Goal: Information Seeking & Learning: Learn about a topic

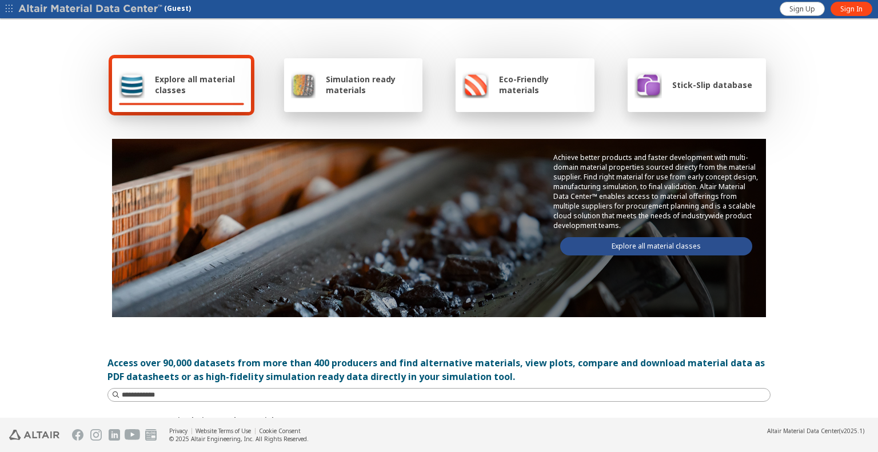
click at [658, 244] on link "Explore all material classes" at bounding box center [656, 246] width 192 height 18
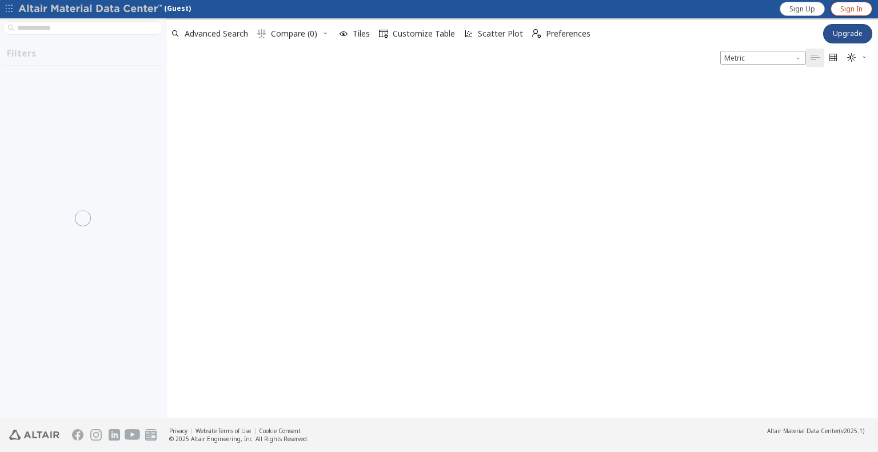
click at [861, 8] on span "Sign In" at bounding box center [851, 9] width 22 height 9
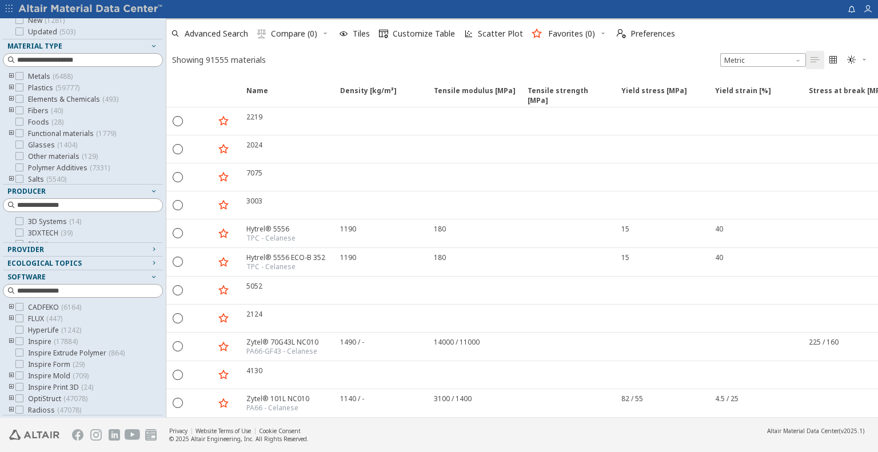
scroll to position [94, 0]
click at [18, 383] on icon at bounding box center [19, 385] width 8 height 8
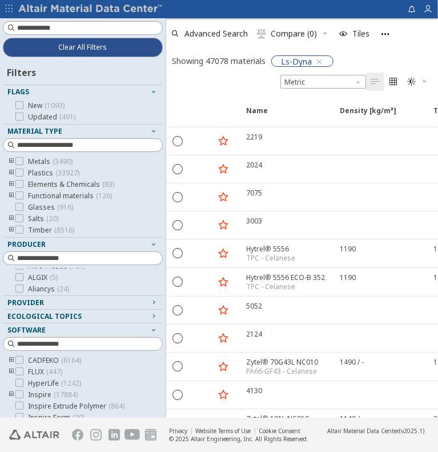
scroll to position [130, 0]
click at [78, 260] on input at bounding box center [84, 258] width 158 height 13
type input "*"
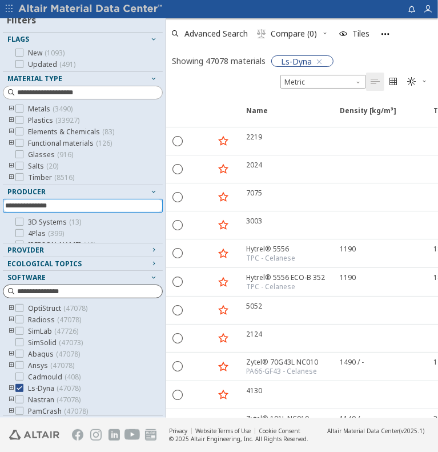
scroll to position [94, 0]
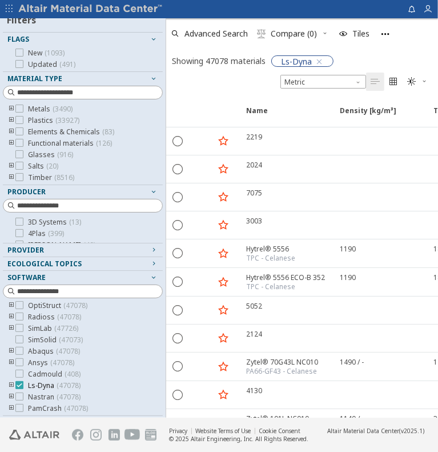
click at [20, 382] on icon at bounding box center [19, 385] width 8 height 8
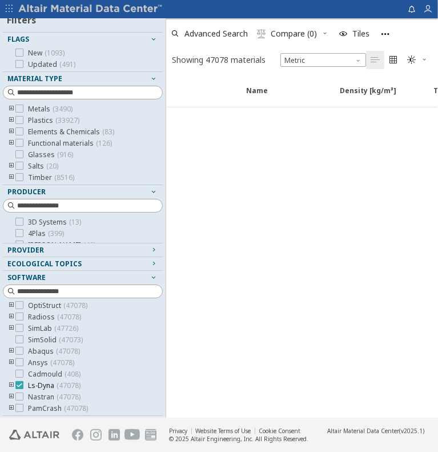
scroll to position [34, 0]
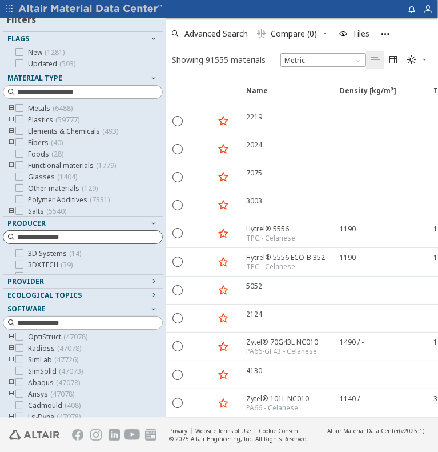
click at [41, 237] on input at bounding box center [89, 236] width 145 height 11
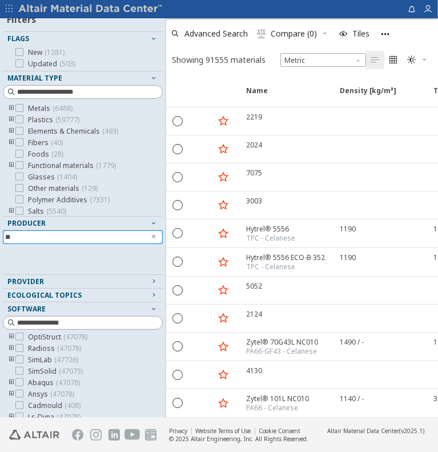
type input "*"
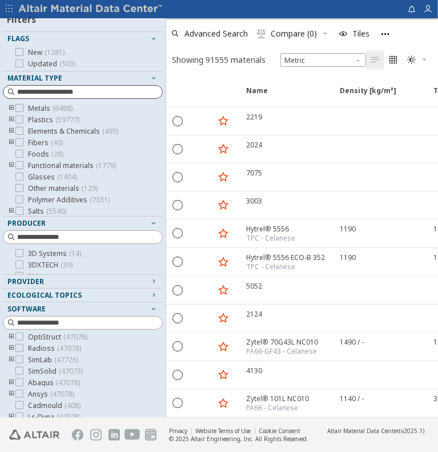
scroll to position [0, 0]
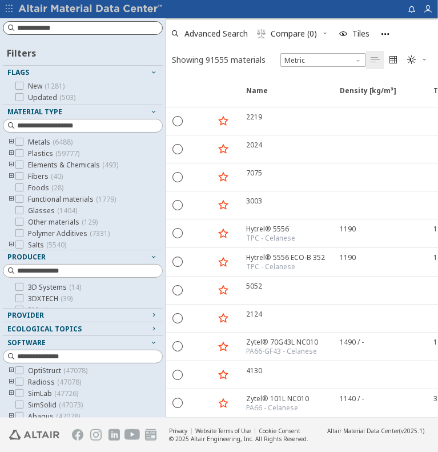
click at [80, 29] on input at bounding box center [89, 27] width 145 height 11
paste input "*******"
type input "*******"
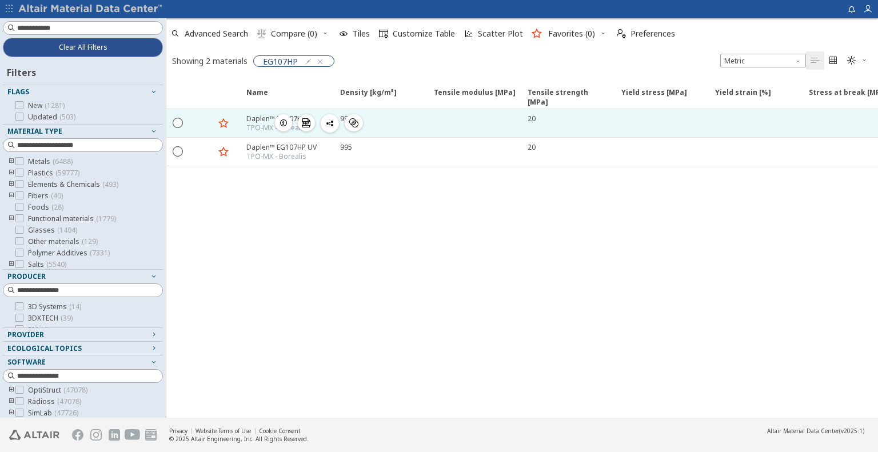
click at [286, 123] on icon "button" at bounding box center [283, 122] width 9 height 9
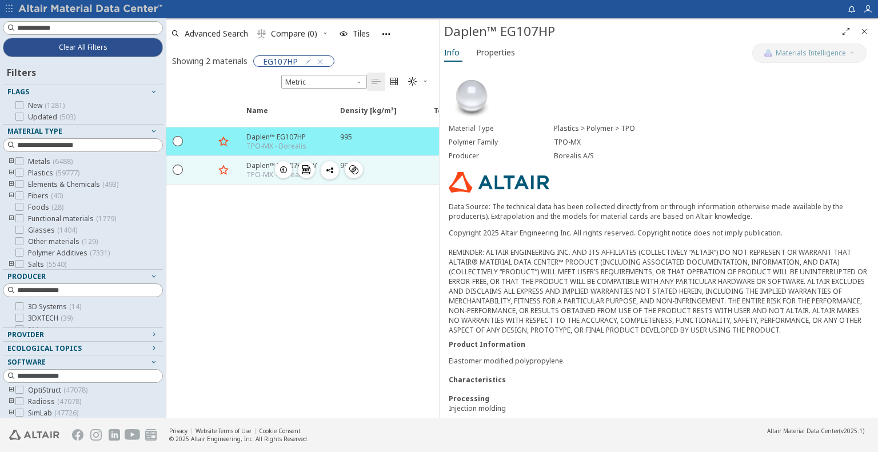
click at [284, 167] on icon "button" at bounding box center [283, 169] width 9 height 9
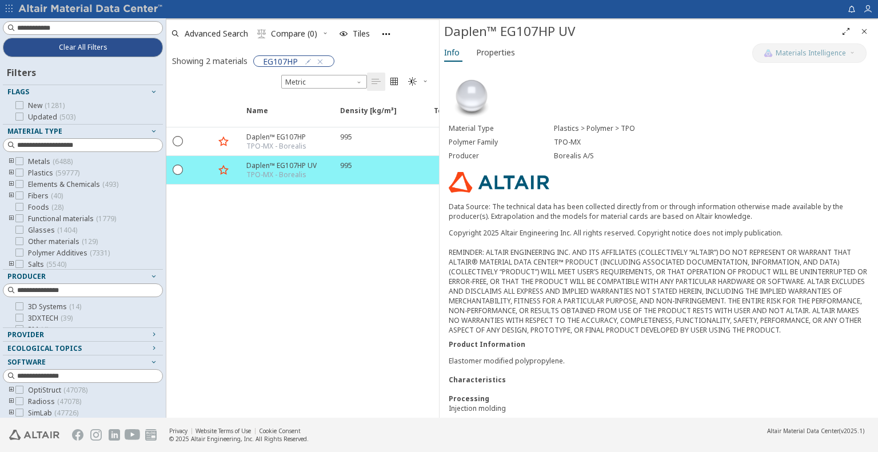
click at [865, 30] on icon "Close" at bounding box center [863, 31] width 9 height 9
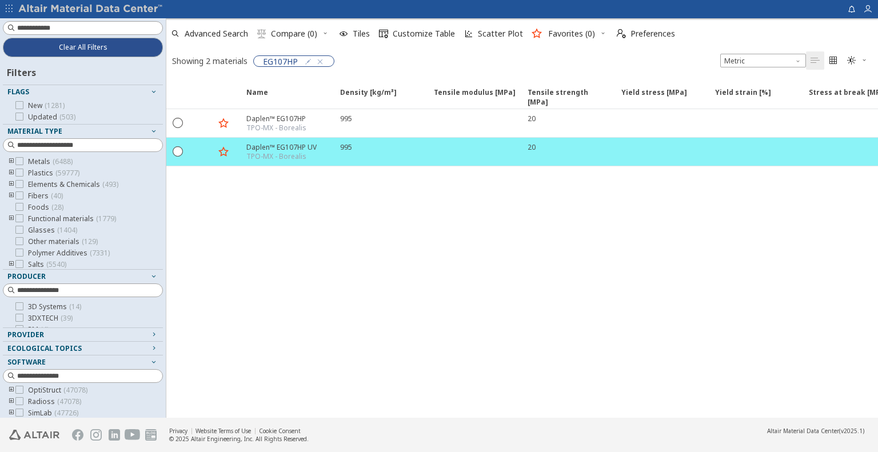
click at [437, 249] on div "Name Density [kg/m³] Density [kg/m³] ISO 1183 Tensile modulus [MPa] Tensile mod…" at bounding box center [521, 247] width 711 height 339
